Goal: Check status: Check status

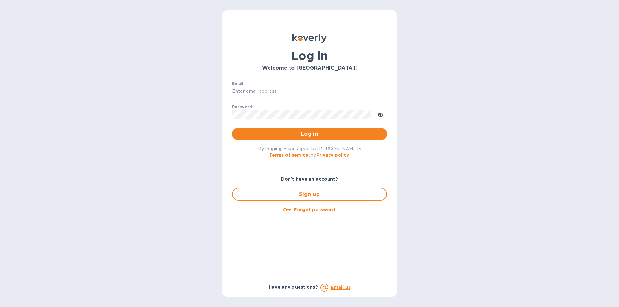
click at [253, 93] on input "Email" at bounding box center [309, 92] width 155 height 10
type input "abdul.m@apakus.co"
click at [284, 139] on button "Log in" at bounding box center [309, 134] width 155 height 13
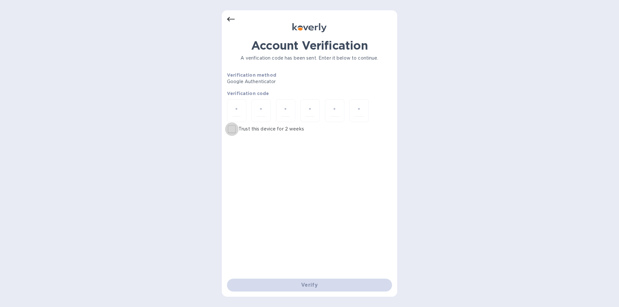
click at [232, 130] on input "Trust this device for 2 weeks" at bounding box center [232, 130] width 14 height 14
checkbox input "true"
click at [235, 114] on input "number" at bounding box center [237, 111] width 8 height 12
type input "0"
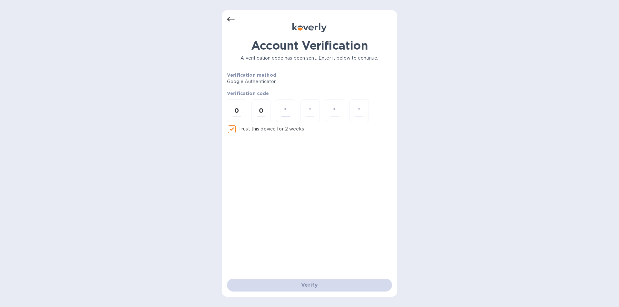
type input "1"
type input "8"
type input "1"
type input "3"
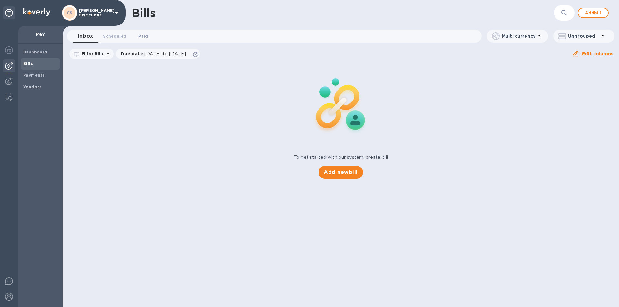
click at [142, 35] on span "Paid 0" at bounding box center [143, 36] width 10 height 7
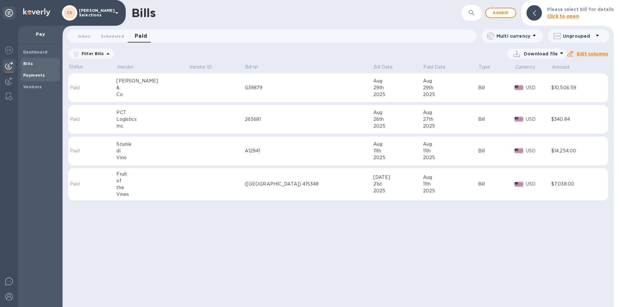
click at [47, 76] on span "Payments" at bounding box center [40, 75] width 34 height 6
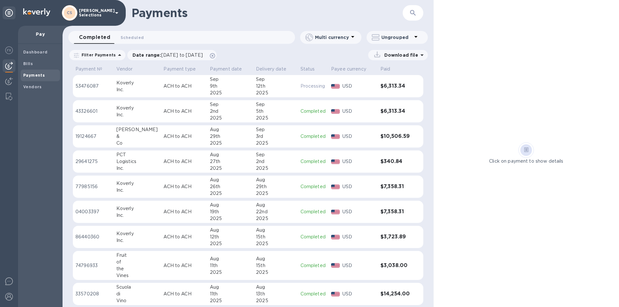
click at [363, 111] on p "USD" at bounding box center [359, 111] width 33 height 7
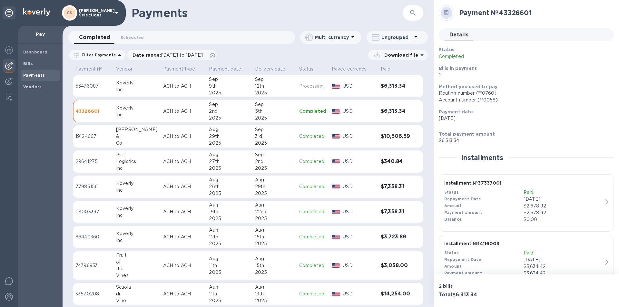
click at [423, 56] on icon at bounding box center [422, 55] width 8 height 8
click at [386, 85] on p "Payments detailed" at bounding box center [393, 81] width 56 height 6
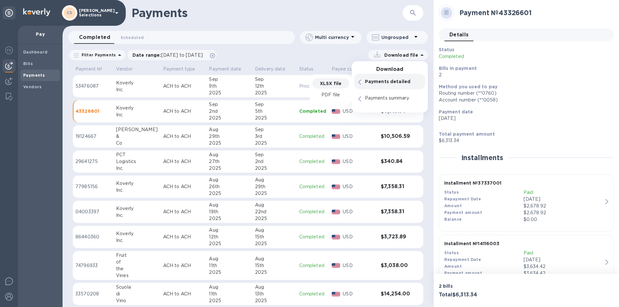
click at [335, 82] on p "XLSX file" at bounding box center [331, 83] width 22 height 6
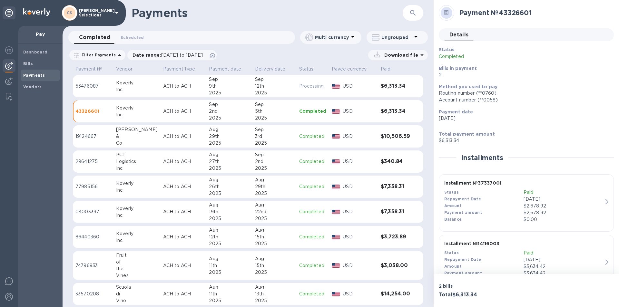
click at [334, 56] on div "Download file" at bounding box center [324, 55] width 208 height 10
click at [31, 61] on span "Bills" at bounding box center [28, 64] width 10 height 6
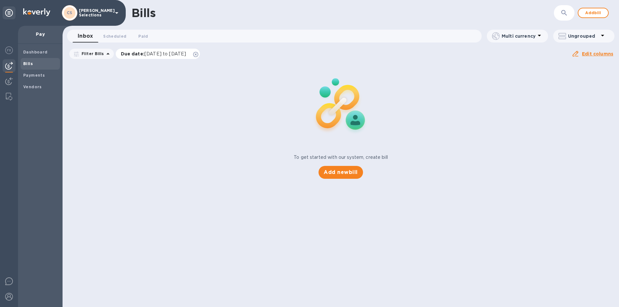
click at [146, 54] on span "[DATE] to [DATE]" at bounding box center [166, 53] width 42 height 5
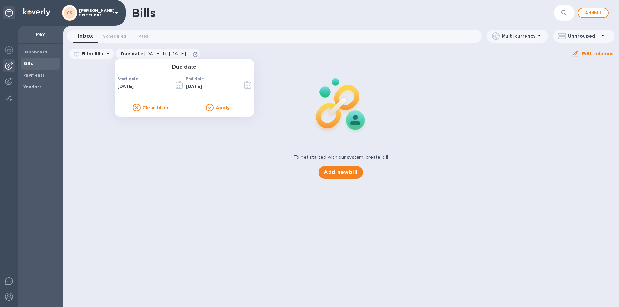
click at [148, 90] on input "[DATE]" at bounding box center [143, 87] width 52 height 10
type input "[DATE]"
click at [172, 124] on div "To get started with our system, create bill Add new bill" at bounding box center [341, 121] width 562 height 122
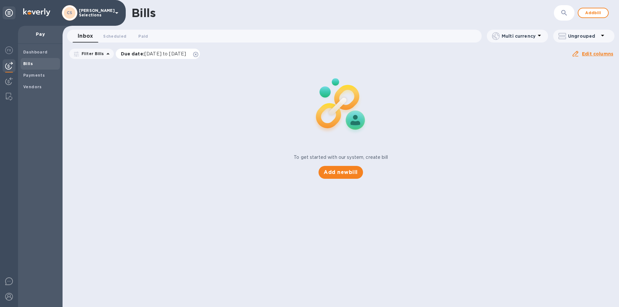
click at [192, 49] on div "Due date : [DATE] to [DATE]" at bounding box center [158, 54] width 85 height 10
click at [194, 57] on div "Due date : [DATE] to [DATE]" at bounding box center [158, 54] width 85 height 10
click at [186, 54] on span "[DATE] to [DATE]" at bounding box center [166, 53] width 42 height 5
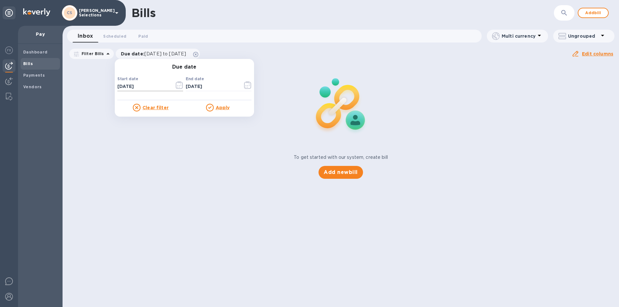
click at [147, 85] on input "[DATE]" at bounding box center [143, 87] width 52 height 10
type input "[DATE]"
click at [208, 106] on icon at bounding box center [210, 108] width 8 height 8
click at [220, 107] on u "Apply" at bounding box center [223, 107] width 14 height 5
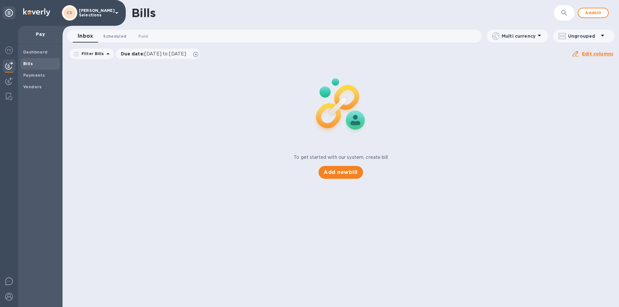
click at [117, 39] on span "Scheduled 0" at bounding box center [114, 36] width 23 height 7
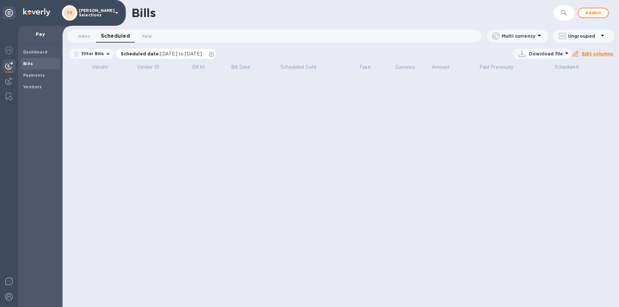
click at [214, 55] on icon at bounding box center [211, 54] width 5 height 5
click at [105, 55] on icon at bounding box center [108, 54] width 8 height 8
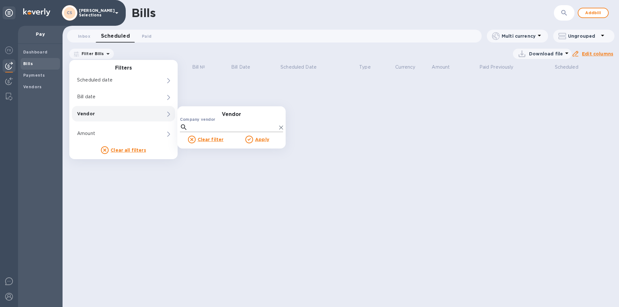
click at [204, 128] on input "Company vendor" at bounding box center [233, 128] width 86 height 10
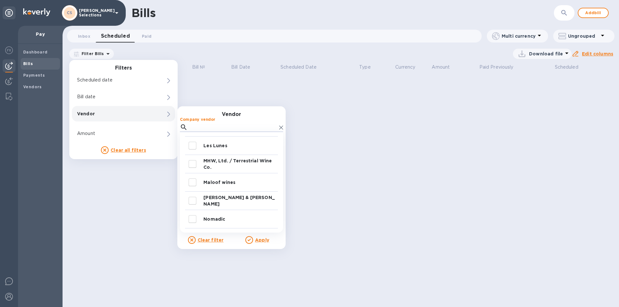
scroll to position [290, 0]
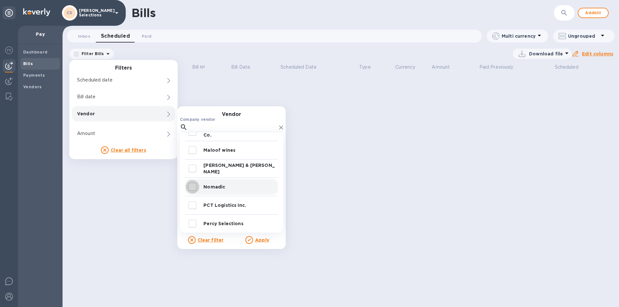
click at [193, 187] on input "decorative checkbox" at bounding box center [193, 187] width 14 height 14
checkbox input "true"
click at [258, 239] on u "Apply" at bounding box center [262, 240] width 14 height 5
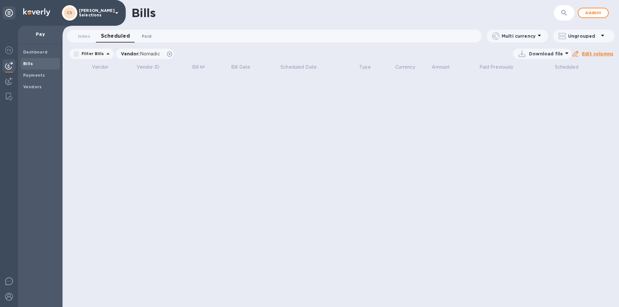
click at [146, 38] on span "Paid 0" at bounding box center [147, 36] width 10 height 7
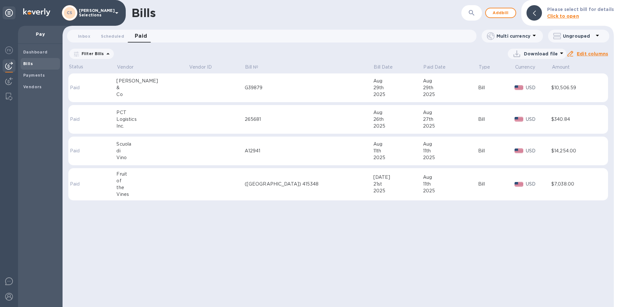
click at [259, 241] on div "Bills ​ Add bill Please select bill for details Click to open Inbox 0 Scheduled…" at bounding box center [339, 153] width 552 height 307
click at [0, 0] on icon at bounding box center [0, 0] width 0 height 0
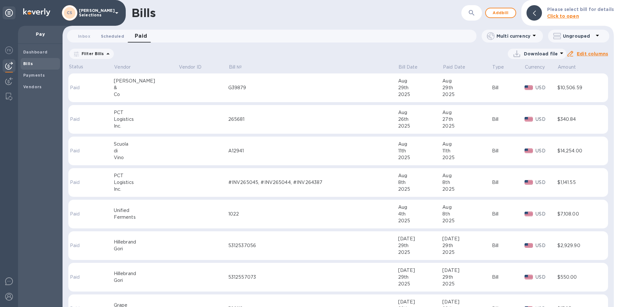
click at [107, 40] on button "Scheduled 0" at bounding box center [113, 36] width 34 height 13
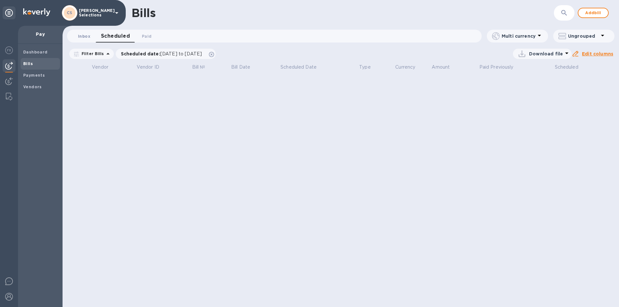
click at [87, 35] on span "Inbox 0" at bounding box center [84, 36] width 12 height 7
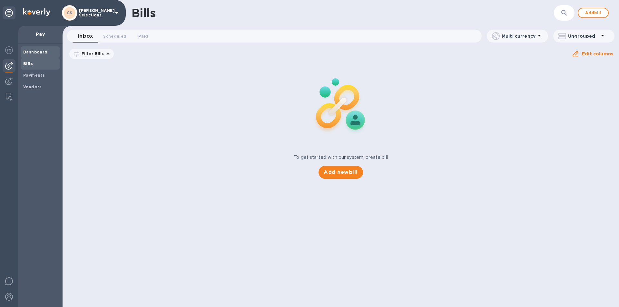
click at [37, 52] on b "Dashboard" at bounding box center [35, 52] width 25 height 5
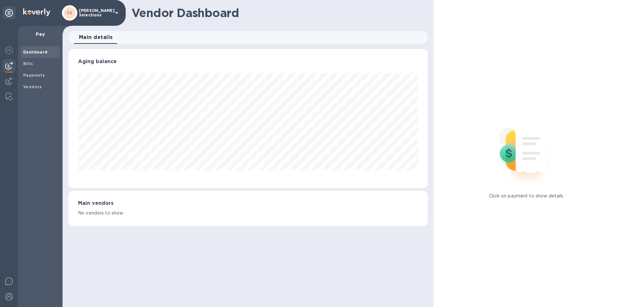
scroll to position [139, 359]
click at [8, 12] on icon at bounding box center [9, 13] width 8 height 8
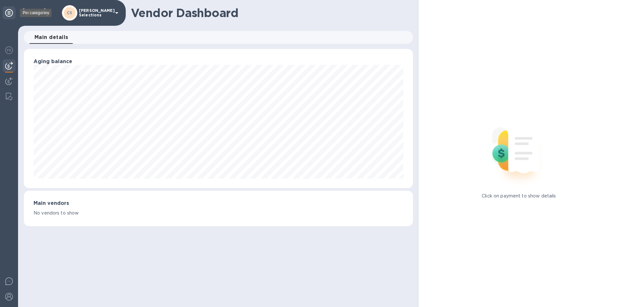
click at [8, 12] on icon at bounding box center [9, 13] width 8 height 8
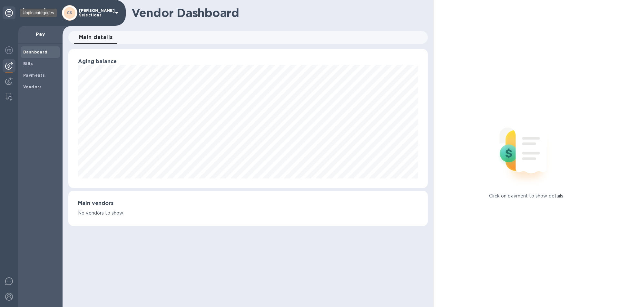
scroll to position [139, 359]
click at [35, 90] on span "Vendors" at bounding box center [32, 87] width 19 height 6
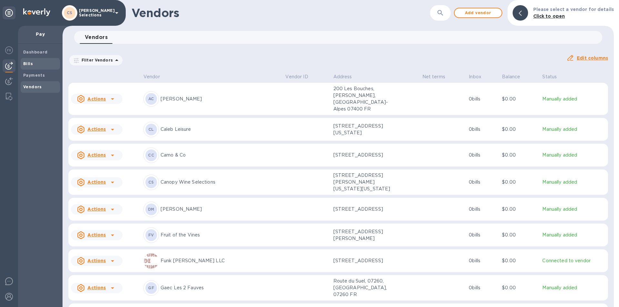
click at [27, 64] on b "Bills" at bounding box center [28, 63] width 10 height 5
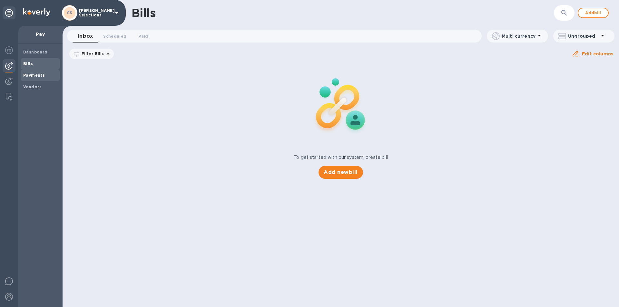
click at [42, 77] on b "Payments" at bounding box center [34, 75] width 22 height 5
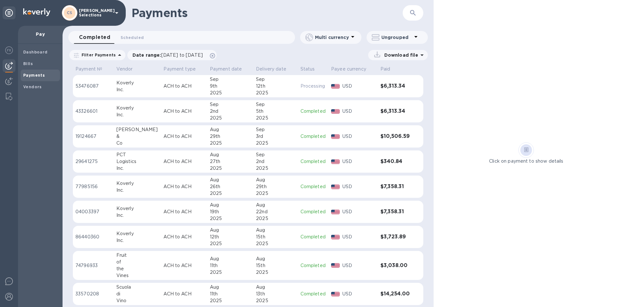
click at [275, 113] on div "5th" at bounding box center [275, 111] width 39 height 7
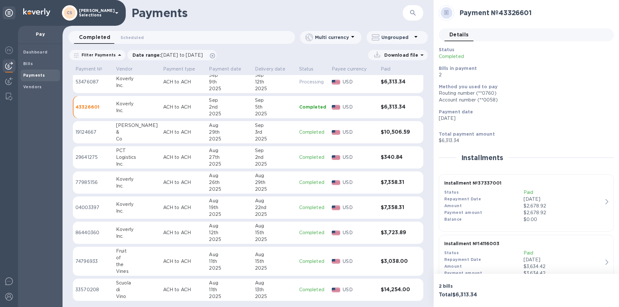
click at [524, 194] on p "Paid" at bounding box center [563, 192] width 79 height 7
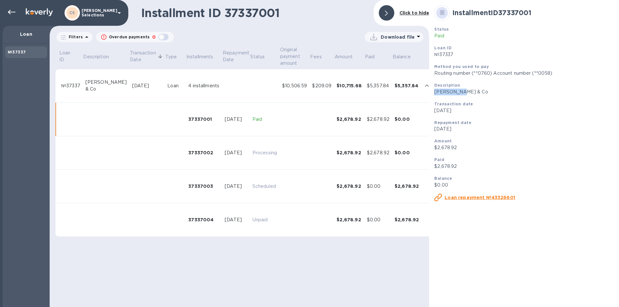
drag, startPoint x: 460, startPoint y: 89, endPoint x: 433, endPoint y: 92, distance: 27.6
click at [433, 92] on div "Description [PERSON_NAME] & Co" at bounding box center [524, 88] width 185 height 19
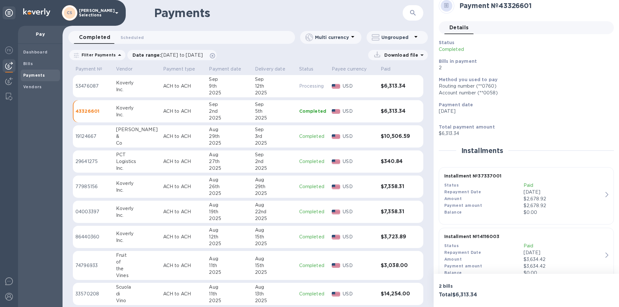
scroll to position [27, 0]
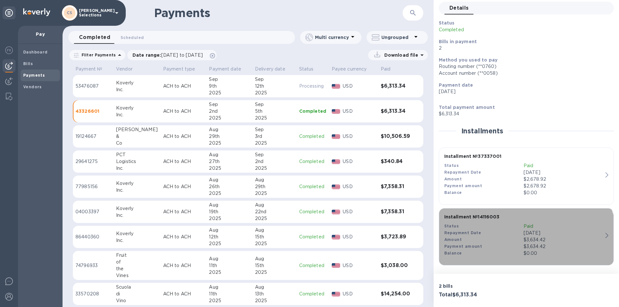
click at [503, 248] on div "Payment amount" at bounding box center [483, 247] width 79 height 7
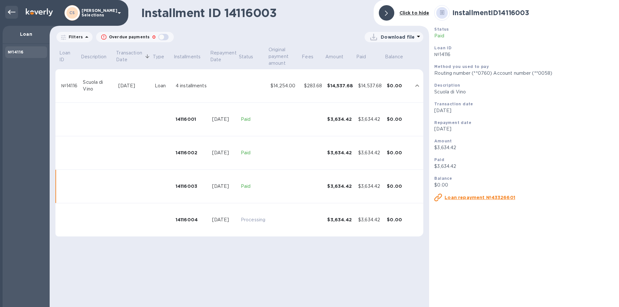
click at [11, 11] on icon at bounding box center [12, 12] width 8 height 8
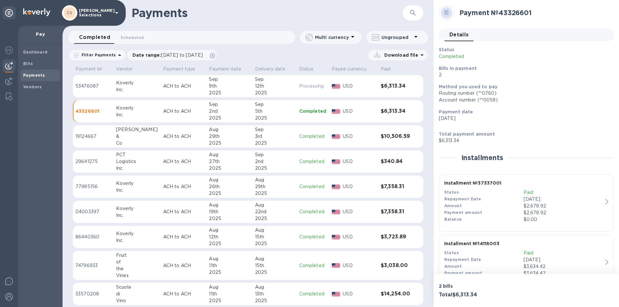
scroll to position [27, 0]
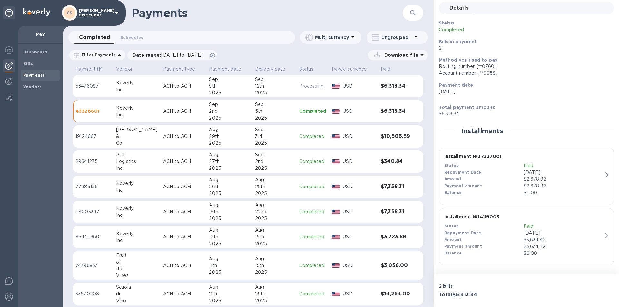
click at [480, 190] on div "Balance" at bounding box center [483, 193] width 79 height 7
